Goal: Go to known website: Access a specific website the user already knows

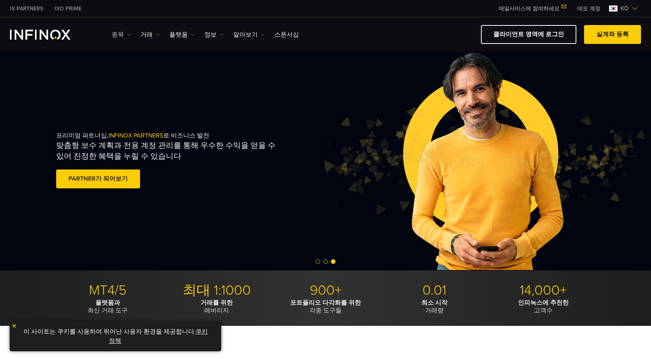
click at [123, 34] on link "종목" at bounding box center [121, 34] width 19 height 9
click at [128, 55] on link "종목" at bounding box center [133, 59] width 42 height 17
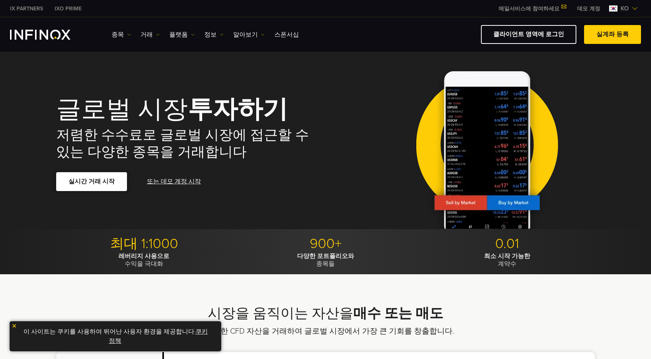
click at [93, 181] on link "실시간 거래 시작" at bounding box center [91, 181] width 71 height 19
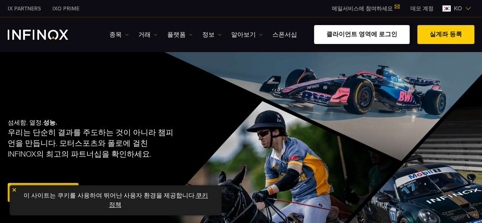
click at [367, 33] on link "클라이언트 영역에 로그인" at bounding box center [361, 34] width 95 height 19
